Goal: Information Seeking & Learning: Learn about a topic

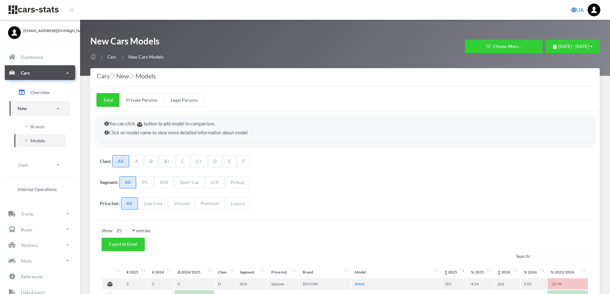
select select "25"
select select "TOYOTA"
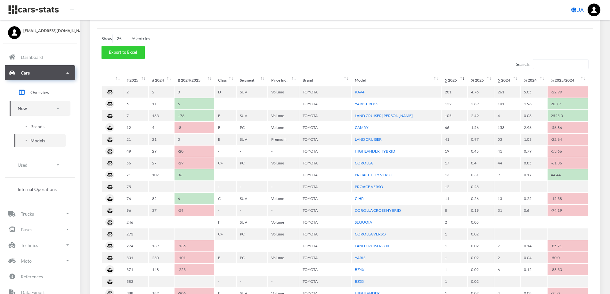
scroll to position [5, 5]
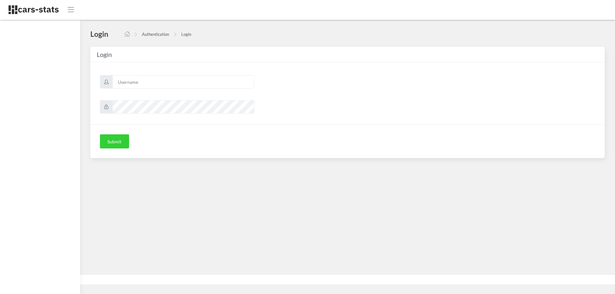
scroll to position [5, 5]
type input "skoda"
click at [119, 145] on button "Submit" at bounding box center [114, 142] width 29 height 14
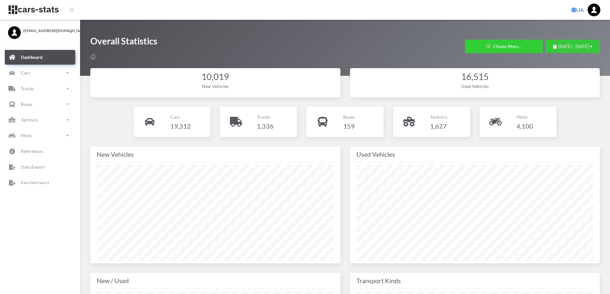
click at [559, 44] on span "August 1, 2025 - August 21, 2025" at bounding box center [574, 46] width 30 height 5
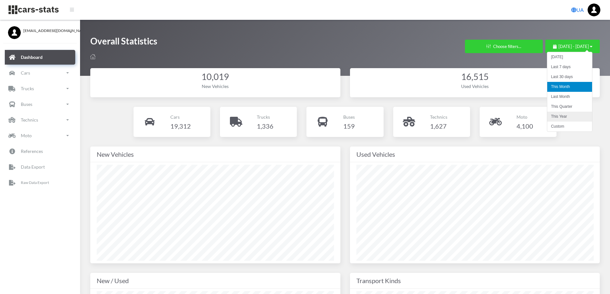
click at [567, 114] on li "This Year" at bounding box center [569, 117] width 45 height 10
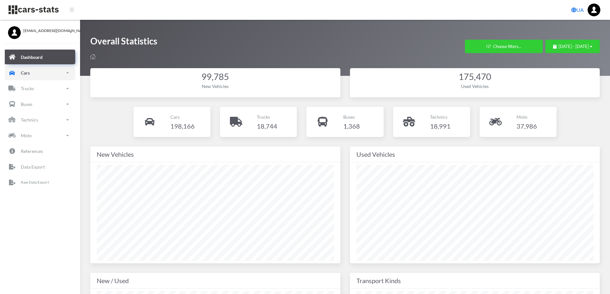
click at [38, 72] on link "Cars" at bounding box center [40, 73] width 70 height 15
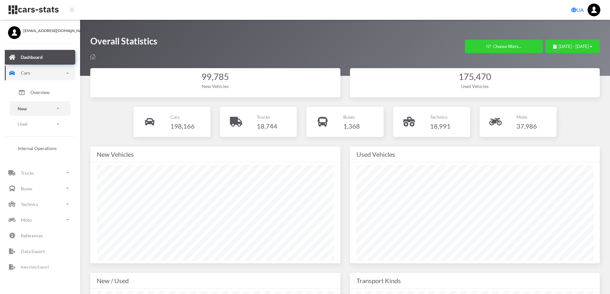
click at [43, 108] on link "New" at bounding box center [40, 109] width 61 height 14
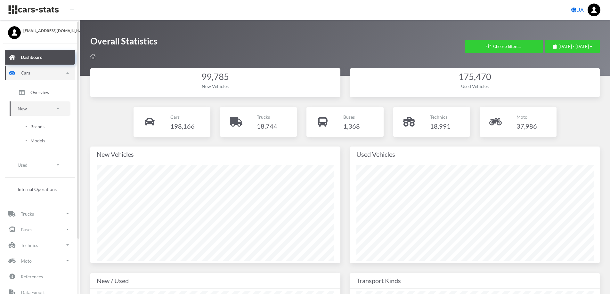
click at [43, 131] on link "Brands" at bounding box center [39, 126] width 51 height 13
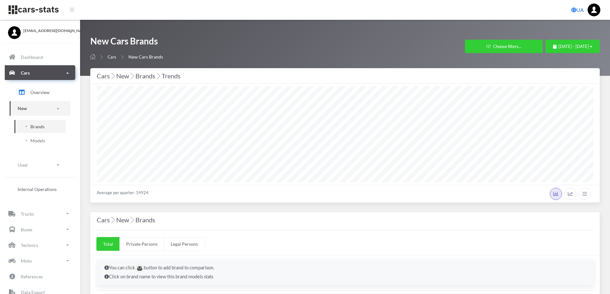
select select "25"
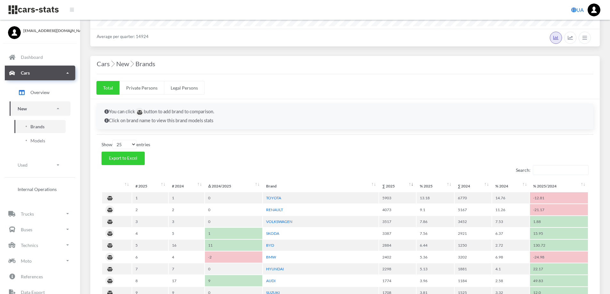
scroll to position [160, 0]
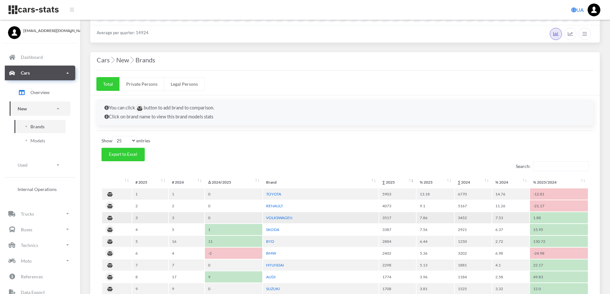
click at [307, 219] on td "VOLKSWAGEN" at bounding box center [321, 217] width 116 height 11
click at [281, 218] on link "VOLKSWAGEN" at bounding box center [279, 218] width 26 height 5
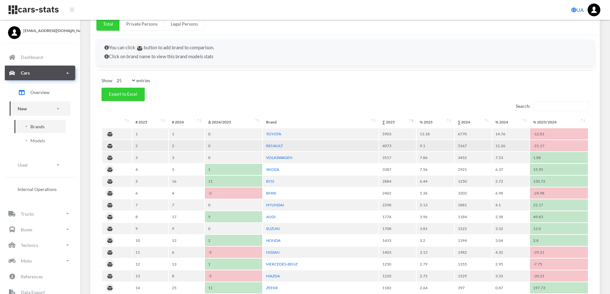
scroll to position [224, 0]
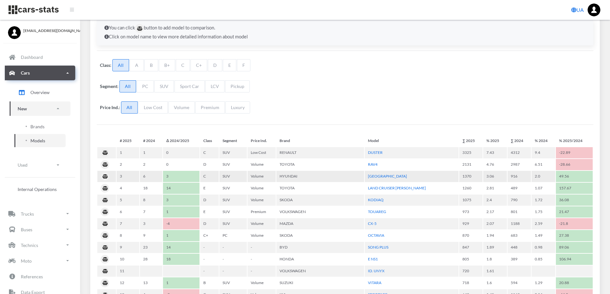
scroll to position [96, 0]
select select "25"
select select "VOLKSWAGEN"
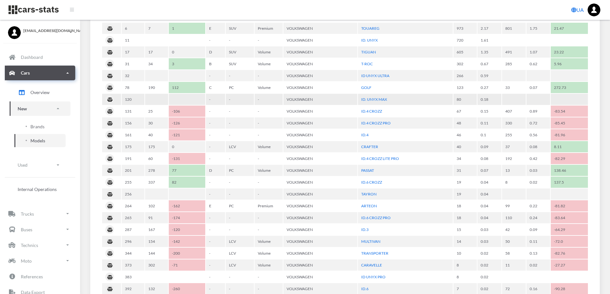
scroll to position [256, 0]
click at [371, 171] on link "PASSAT" at bounding box center [367, 170] width 13 height 5
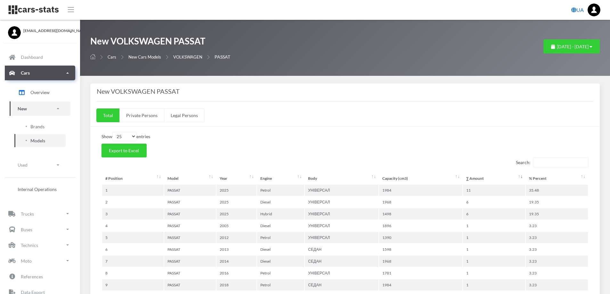
select select "25"
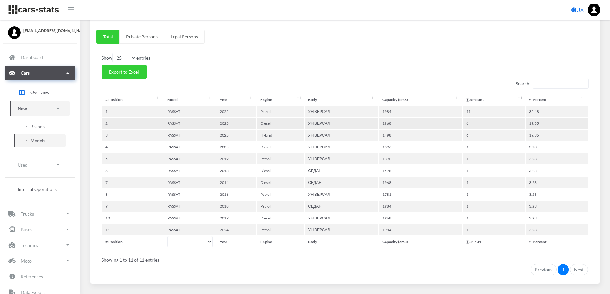
scroll to position [96, 0]
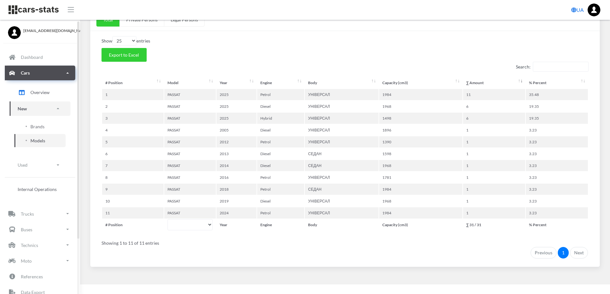
click at [51, 111] on link "New" at bounding box center [40, 109] width 61 height 14
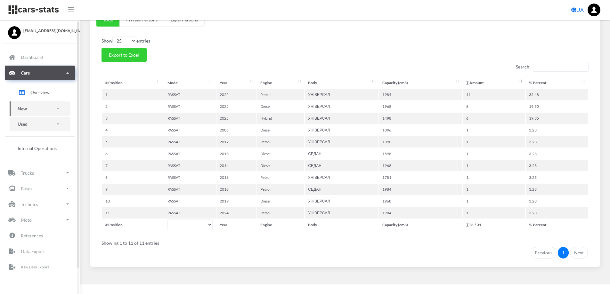
click at [50, 123] on link "Used" at bounding box center [40, 124] width 61 height 14
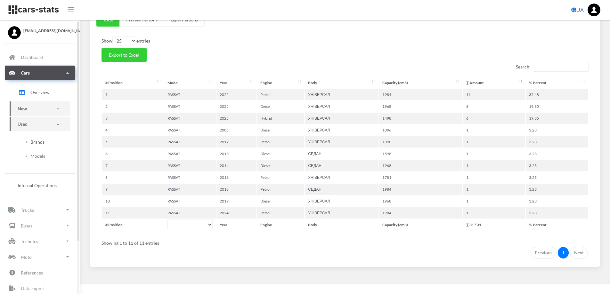
click at [46, 142] on link "Brands" at bounding box center [39, 141] width 51 height 13
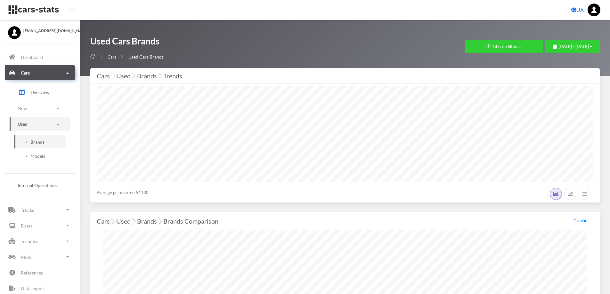
select select "25"
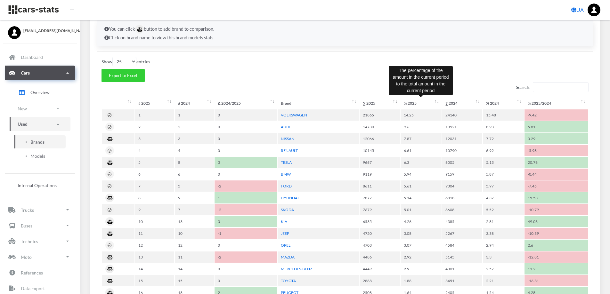
scroll to position [384, 0]
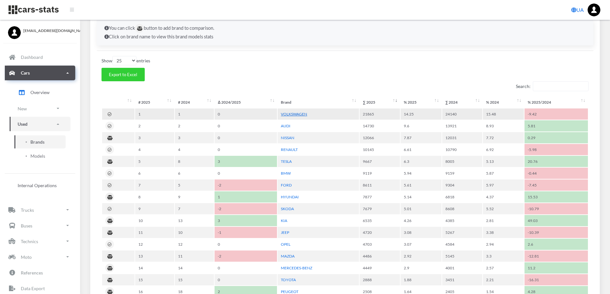
click at [298, 112] on link "VOLKSWAGEN" at bounding box center [294, 114] width 26 height 5
click at [329, 184] on td "FORD" at bounding box center [318, 185] width 81 height 11
click at [284, 184] on link "FORD" at bounding box center [286, 185] width 11 height 5
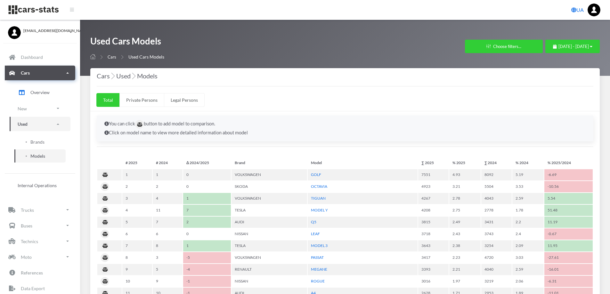
select select "25"
select select "VOLKSWAGEN"
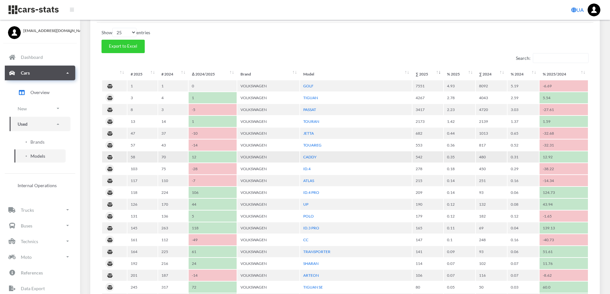
scroll to position [96, 0]
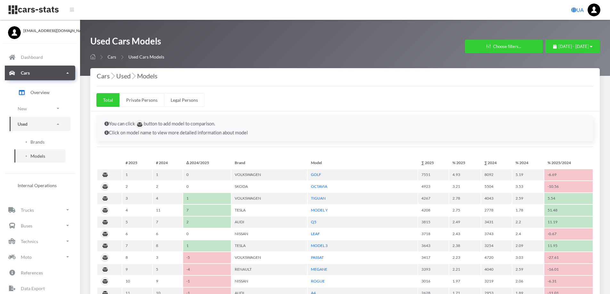
select select "25"
select select "FORD"
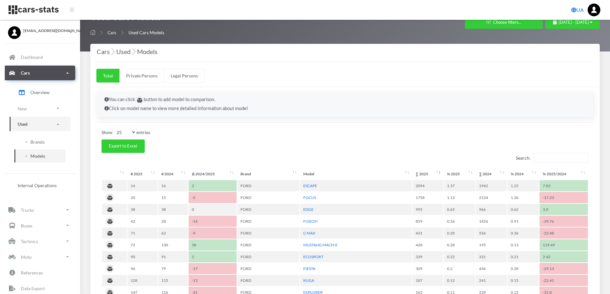
scroll to position [96, 0]
